Goal: Task Accomplishment & Management: Complete application form

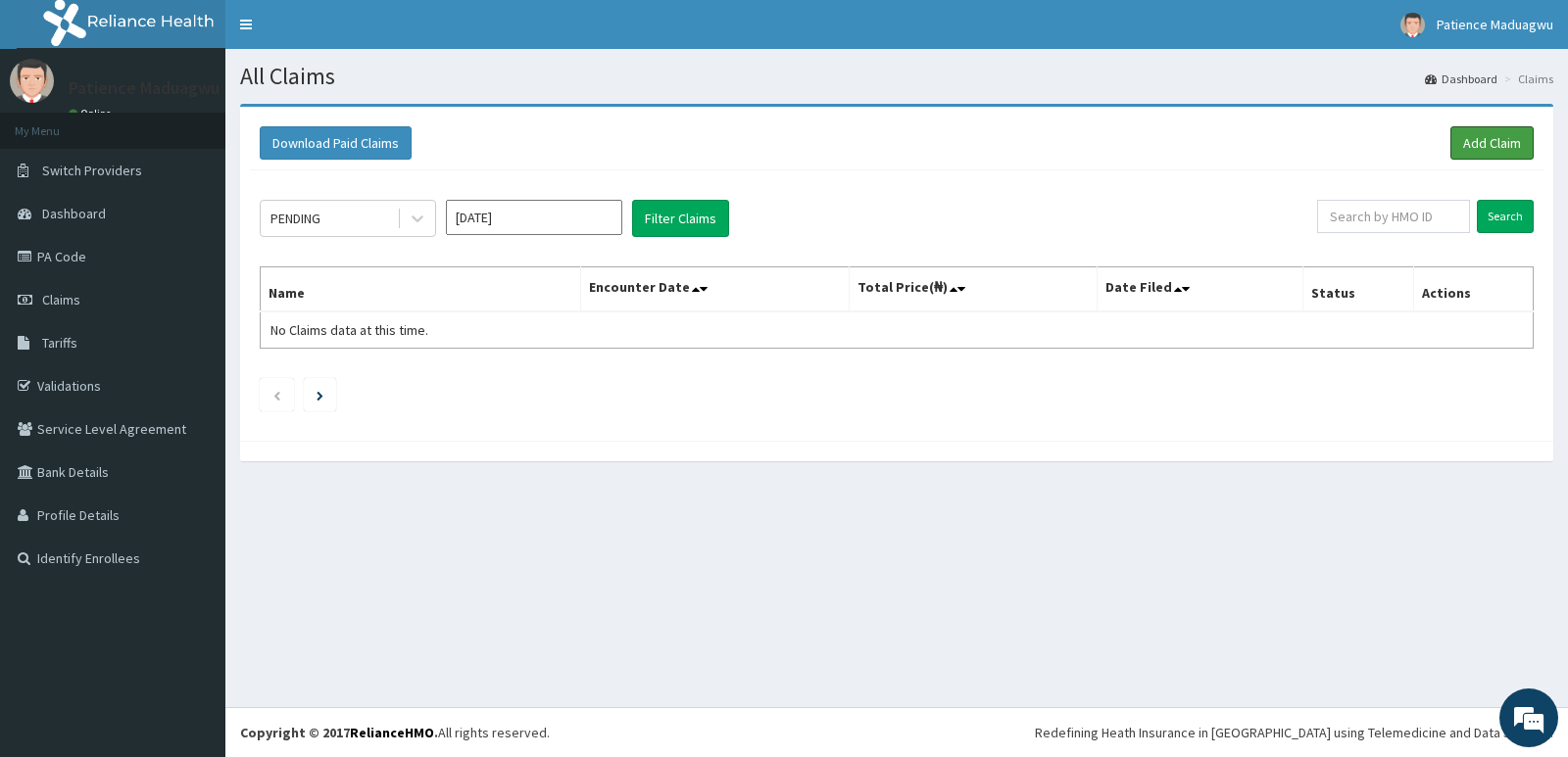
click at [1482, 132] on link "Add Claim" at bounding box center [1492, 143] width 83 height 34
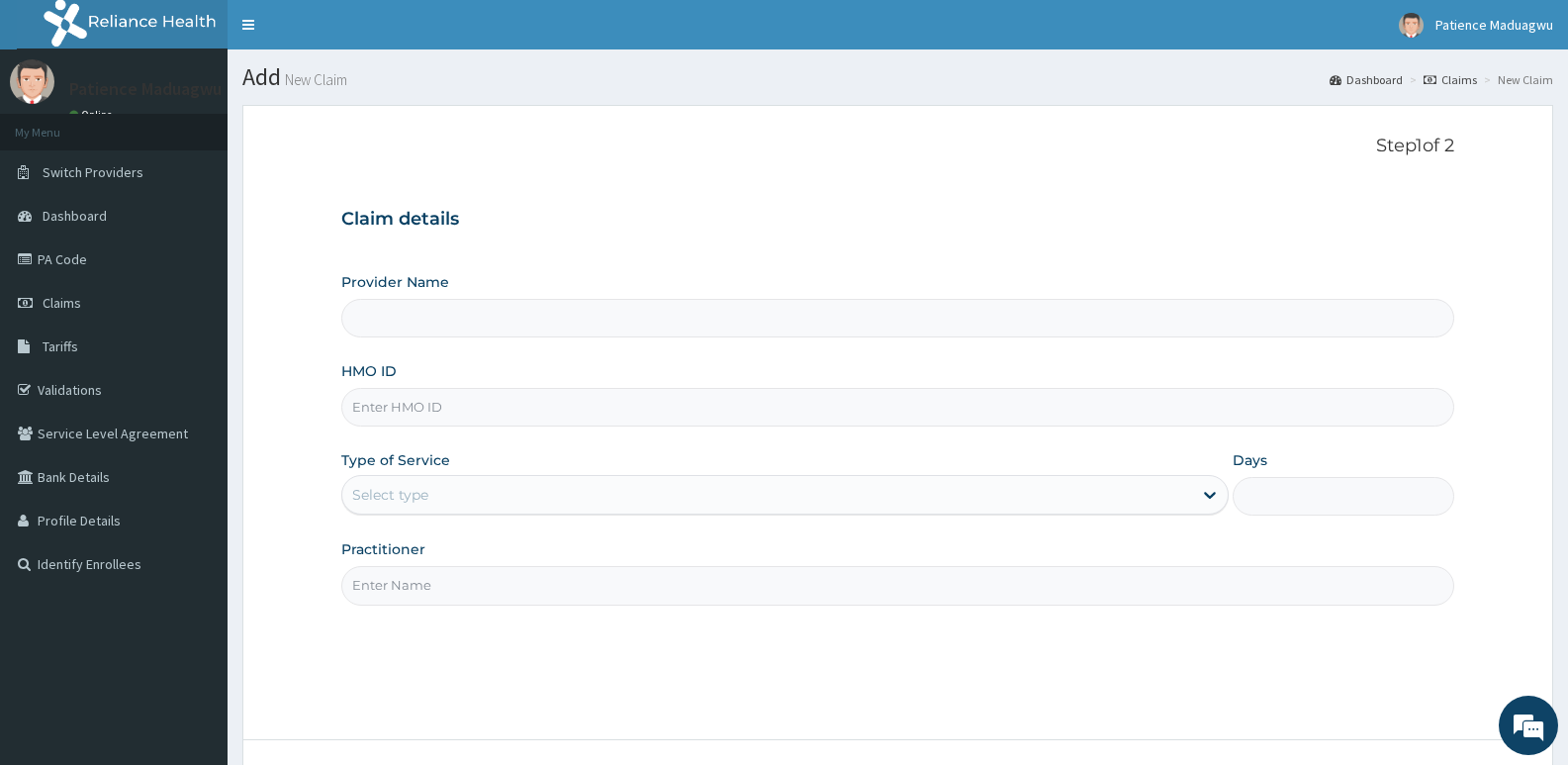
click at [381, 411] on input "HMO ID" at bounding box center [897, 407] width 1113 height 39
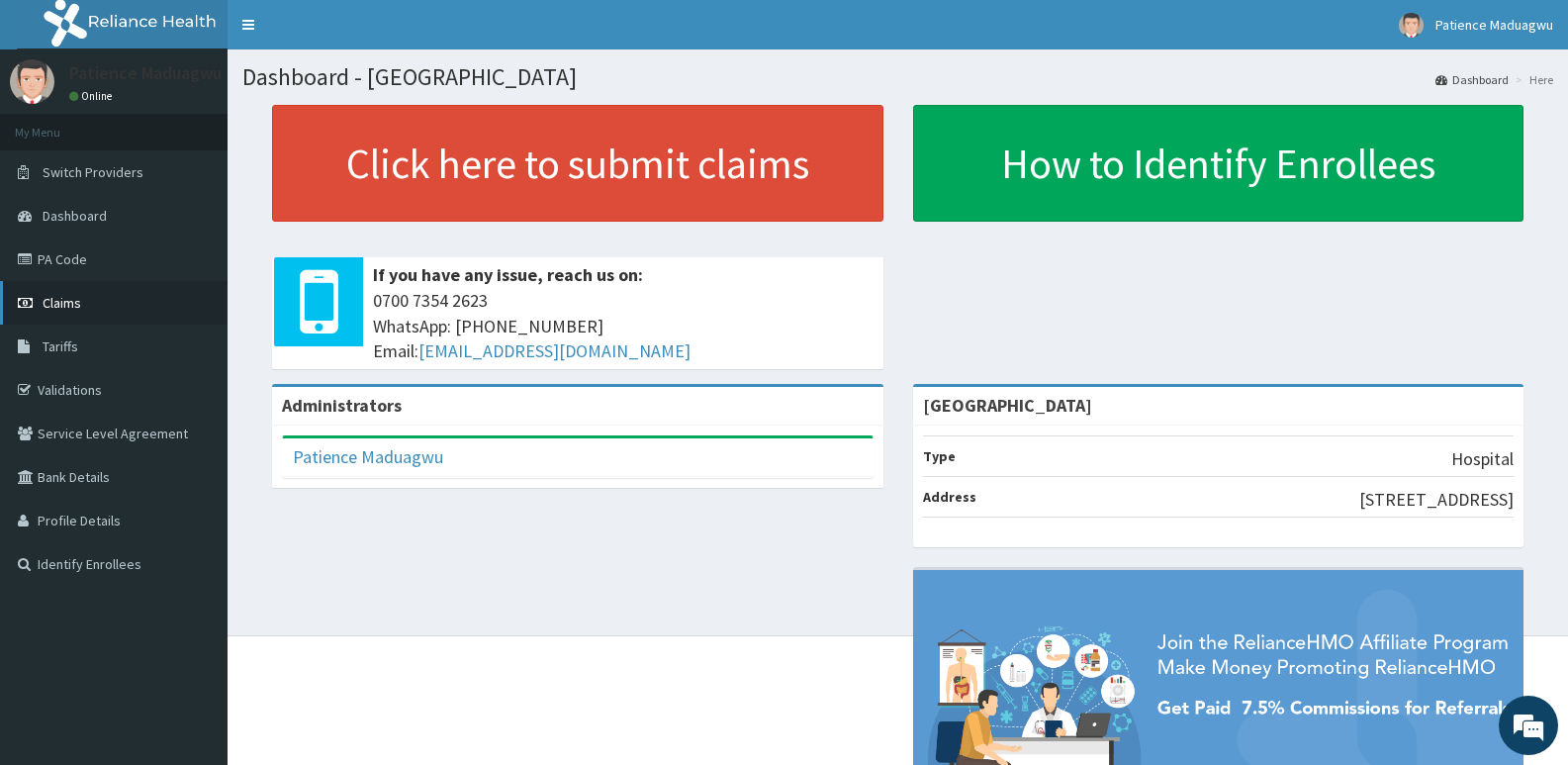
click at [30, 288] on link "Claims" at bounding box center [114, 304] width 228 height 44
click at [69, 302] on span "Claims" at bounding box center [62, 303] width 39 height 18
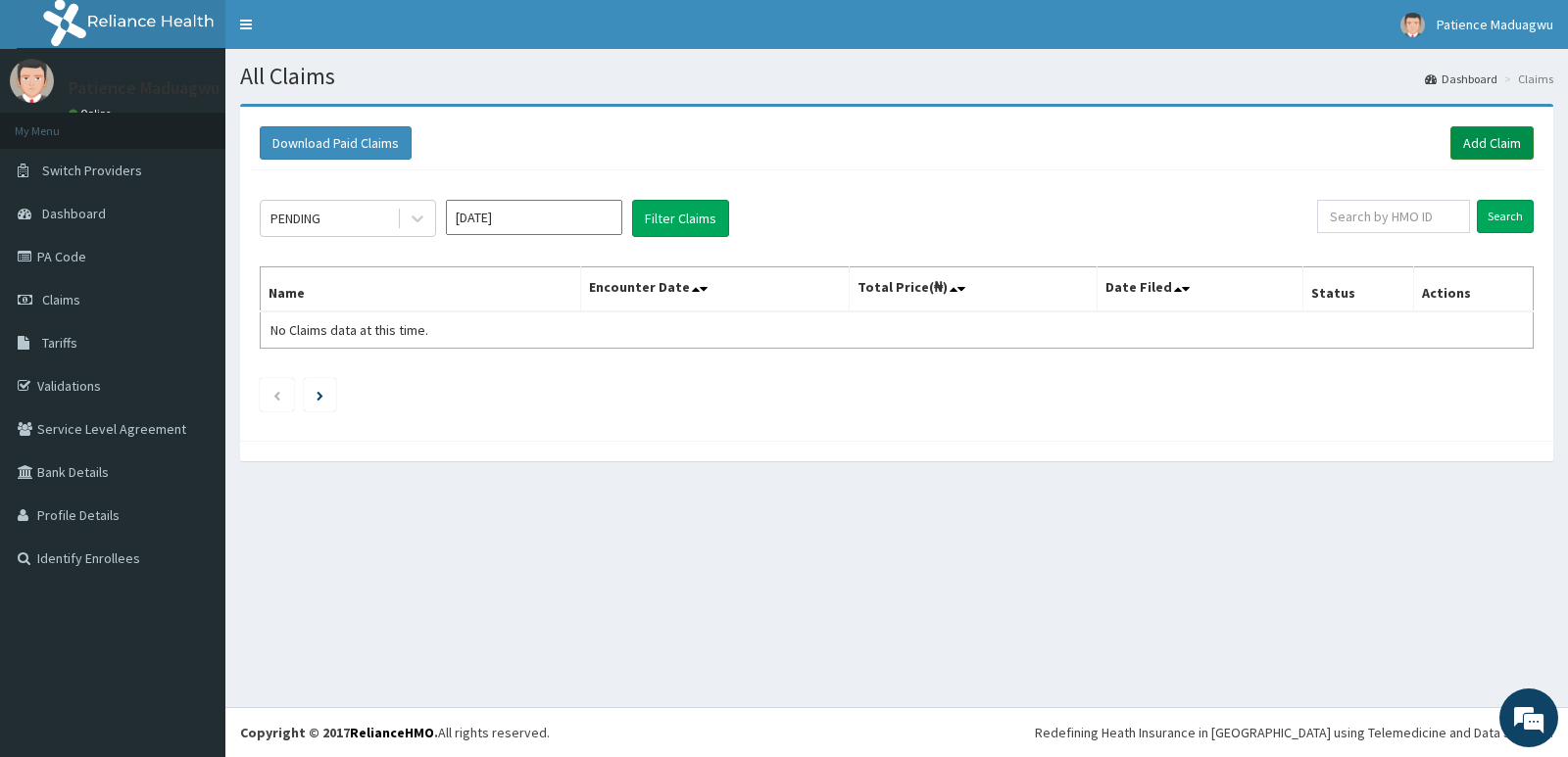
click at [1474, 143] on link "Add Claim" at bounding box center [1492, 143] width 83 height 34
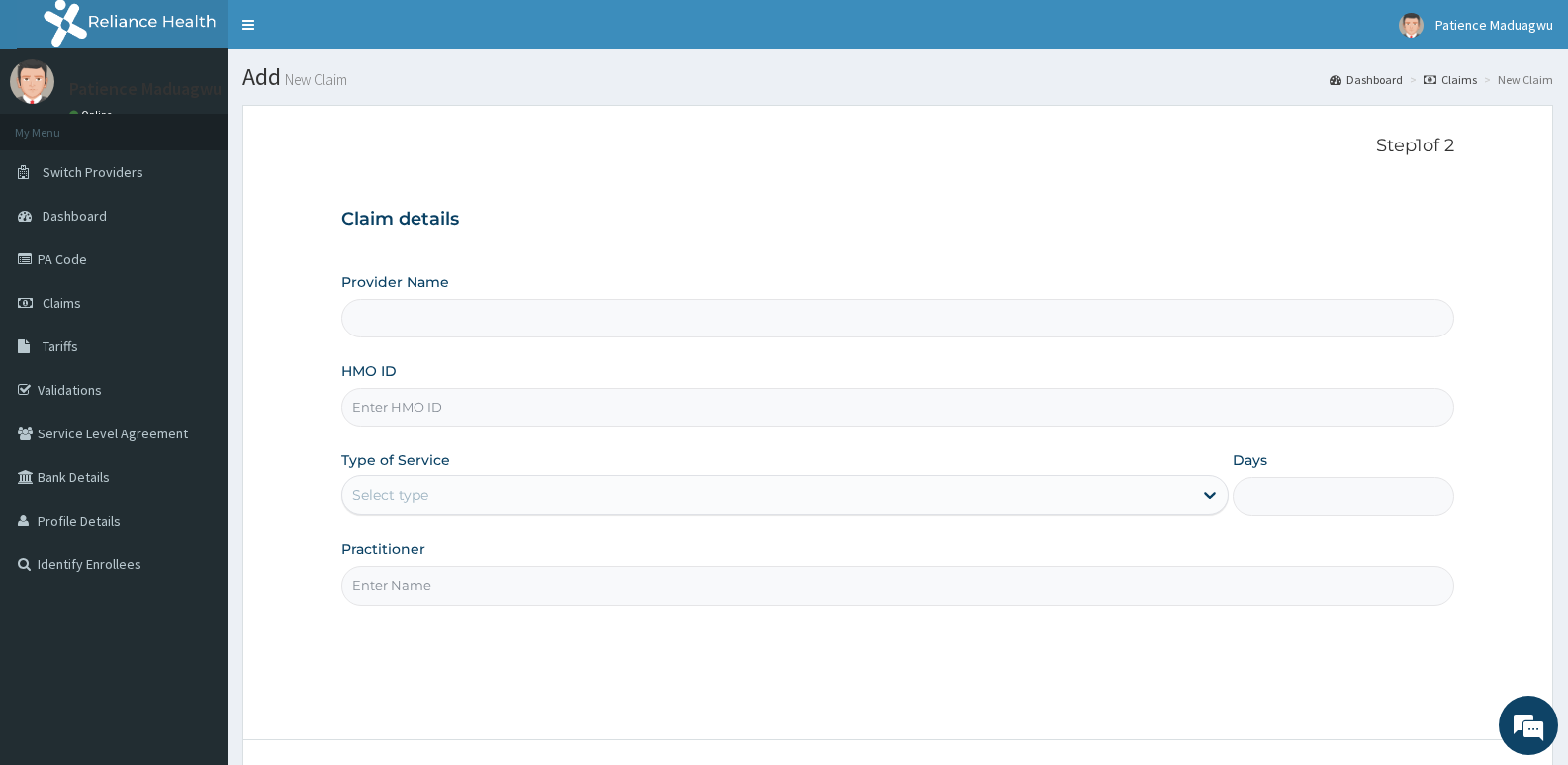
type input "Faleti Medical Centre"
